Goal: Information Seeking & Learning: Learn about a topic

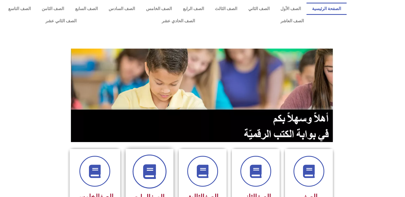
click at [158, 169] on span at bounding box center [150, 172] width 34 height 34
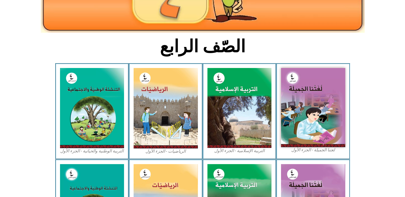
scroll to position [104, 0]
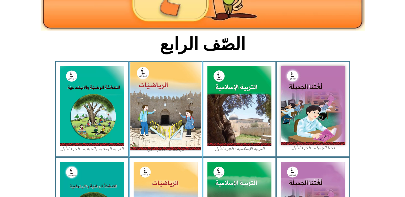
click at [165, 109] on img at bounding box center [165, 106] width 71 height 88
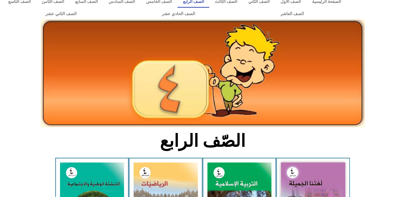
scroll to position [0, 0]
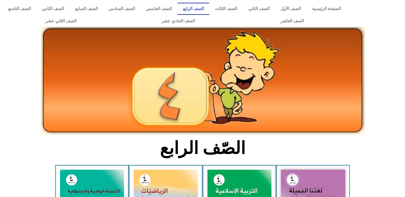
click at [205, 10] on link "الصف الرابع" at bounding box center [193, 9] width 32 height 12
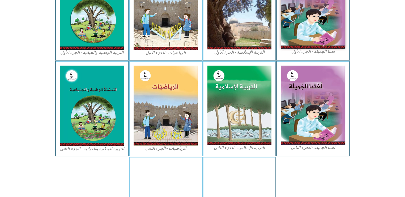
scroll to position [200, 0]
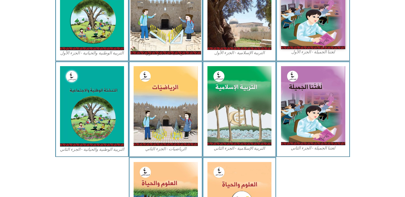
click at [190, 25] on img at bounding box center [165, 10] width 71 height 88
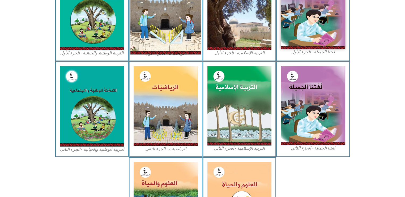
click at [190, 25] on img at bounding box center [165, 10] width 71 height 88
click at [178, 42] on img at bounding box center [165, 10] width 71 height 88
click at [165, 80] on img at bounding box center [166, 106] width 64 height 80
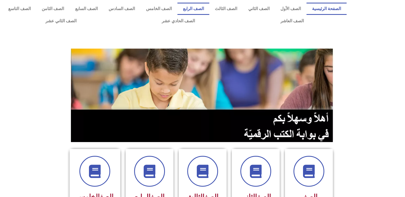
click at [206, 8] on link "الصف الرابع" at bounding box center [193, 9] width 32 height 12
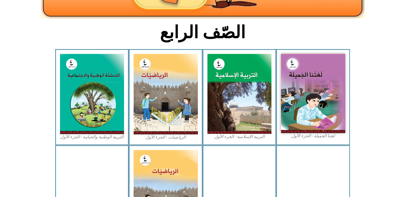
scroll to position [119, 0]
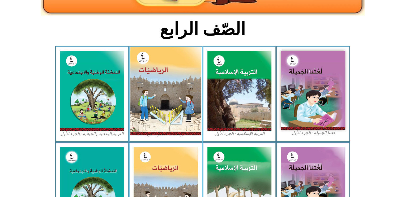
click at [163, 97] on img at bounding box center [165, 91] width 71 height 88
click at [167, 89] on img at bounding box center [165, 91] width 71 height 88
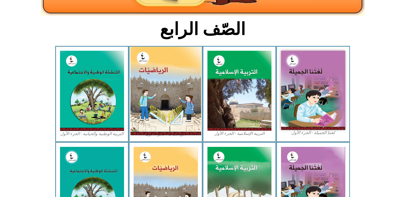
click at [167, 89] on img at bounding box center [165, 91] width 71 height 88
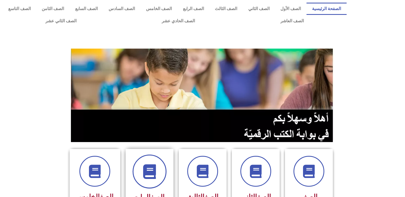
click at [149, 161] on span at bounding box center [150, 172] width 34 height 34
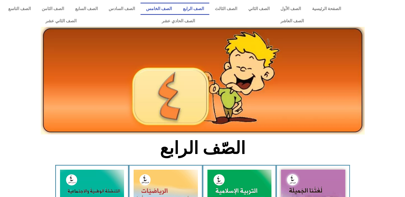
click at [177, 7] on link "الصف الخامس" at bounding box center [158, 9] width 37 height 12
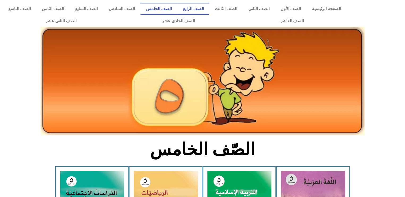
click at [201, 9] on link "الصف الرابع" at bounding box center [193, 9] width 32 height 12
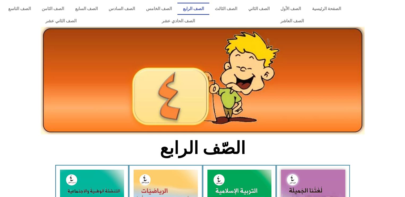
click at [198, 10] on link "الصف الرابع" at bounding box center [193, 9] width 32 height 12
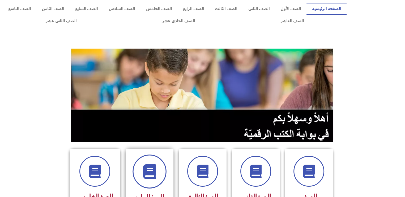
click at [157, 164] on span at bounding box center [150, 172] width 34 height 34
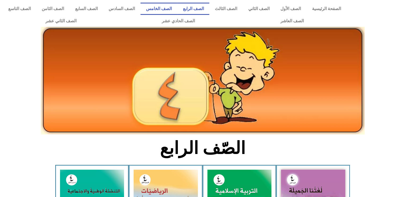
click at [175, 7] on link "الصف الخامس" at bounding box center [158, 9] width 37 height 12
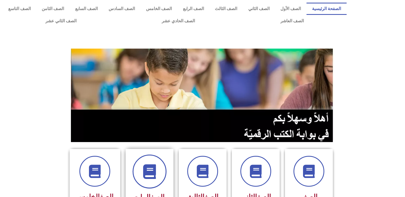
click at [156, 162] on span at bounding box center [150, 172] width 34 height 34
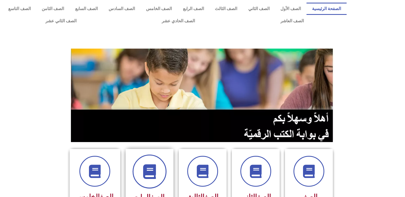
click at [164, 174] on span at bounding box center [150, 172] width 34 height 34
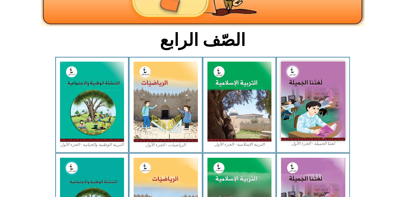
scroll to position [109, 0]
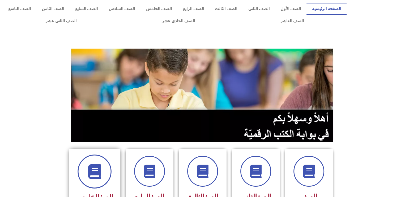
click at [100, 166] on icon at bounding box center [94, 171] width 15 height 15
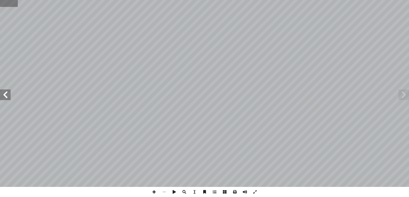
click at [9, 3] on input "text" at bounding box center [9, 3] width 18 height 7
type input "**"
click at [4, 96] on span at bounding box center [5, 94] width 11 height 11
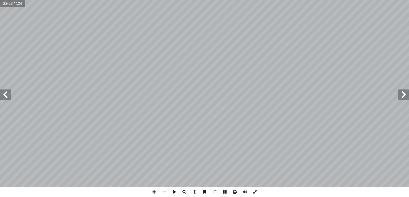
click at [4, 96] on span at bounding box center [5, 94] width 11 height 11
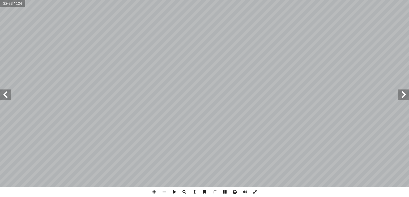
click at [4, 96] on span at bounding box center [5, 94] width 11 height 11
